Goal: Task Accomplishment & Management: Manage account settings

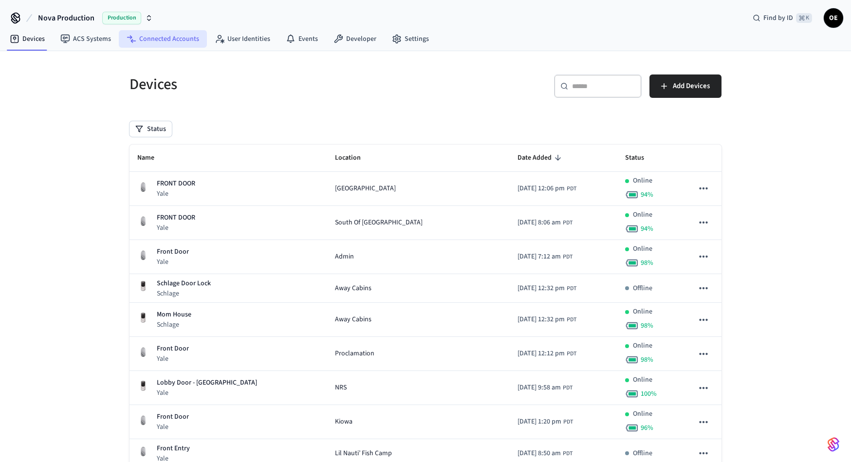
click at [162, 38] on link "Connected Accounts" at bounding box center [163, 39] width 88 height 18
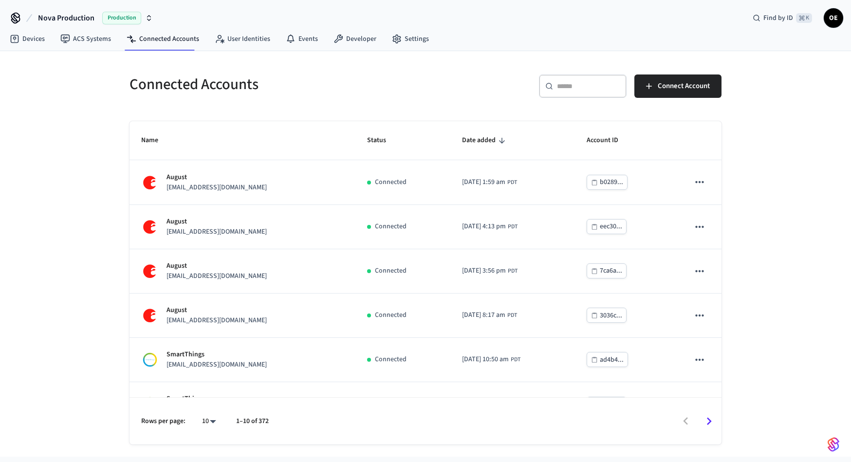
click at [591, 106] on div "Connected Accounts ​ ​ Connect Account Name Status Date added Account ID August…" at bounding box center [426, 254] width 608 height 382
click at [591, 89] on input "text" at bounding box center [588, 86] width 63 height 10
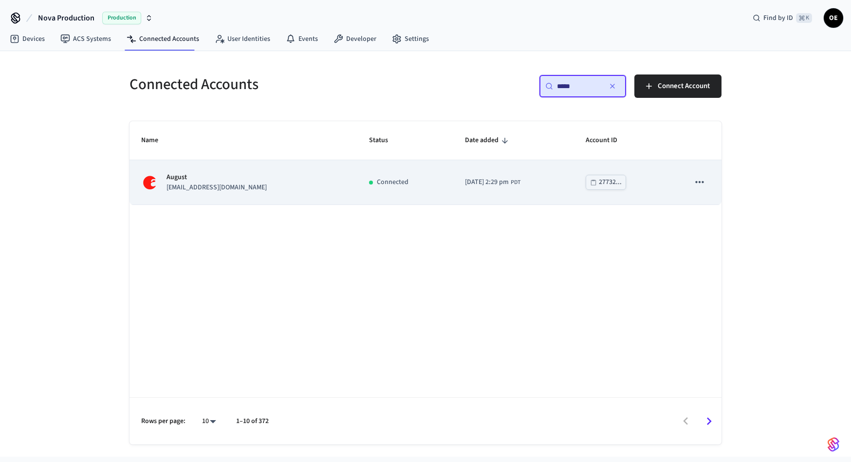
type input "*****"
click at [701, 189] on button "sticky table" at bounding box center [700, 182] width 20 height 20
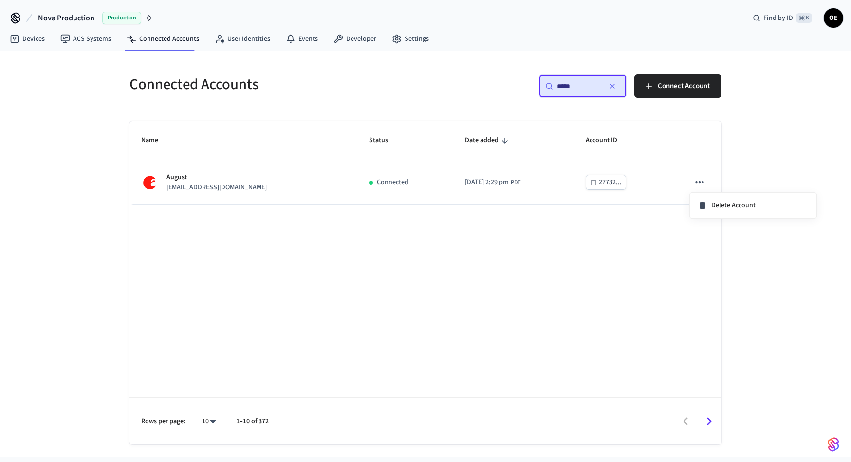
click at [645, 196] on div at bounding box center [425, 231] width 851 height 462
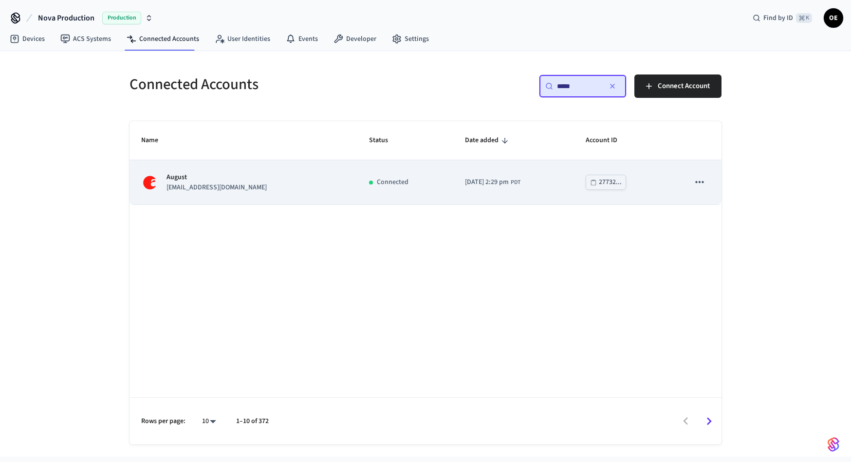
click at [473, 186] on span "[DATE] 2:29 pm" at bounding box center [487, 182] width 44 height 10
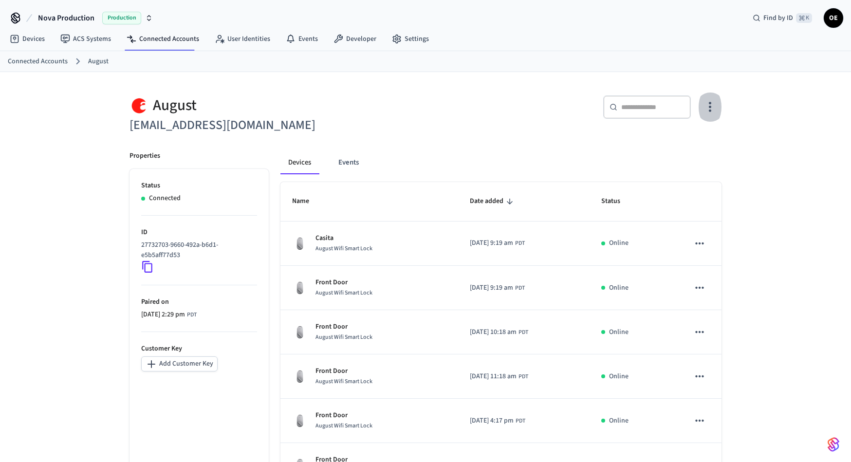
click at [712, 114] on button "button" at bounding box center [710, 107] width 23 height 39
click at [696, 144] on span "Sync Account" at bounding box center [682, 147] width 39 height 10
